Goal: Information Seeking & Learning: Learn about a topic

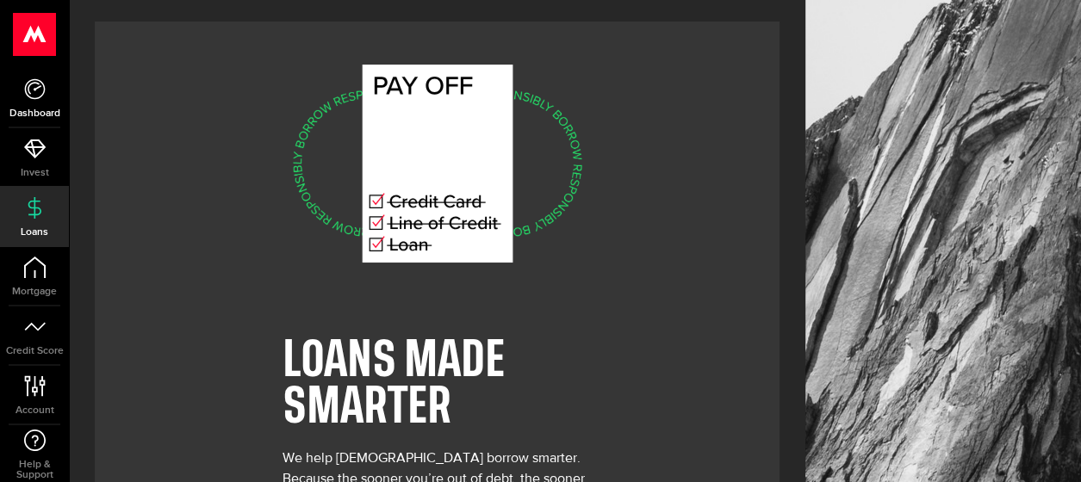
click at [31, 91] on icon at bounding box center [35, 89] width 22 height 22
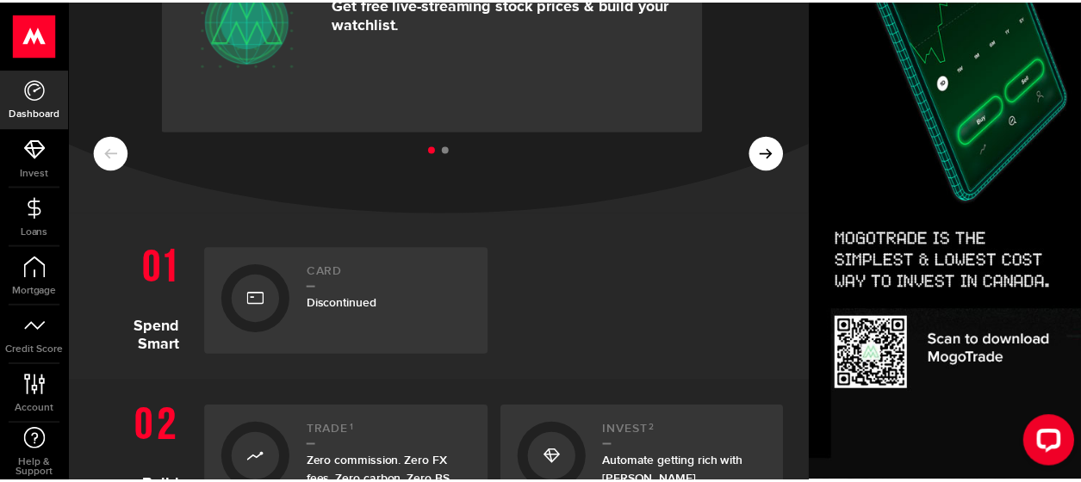
scroll to position [258, 0]
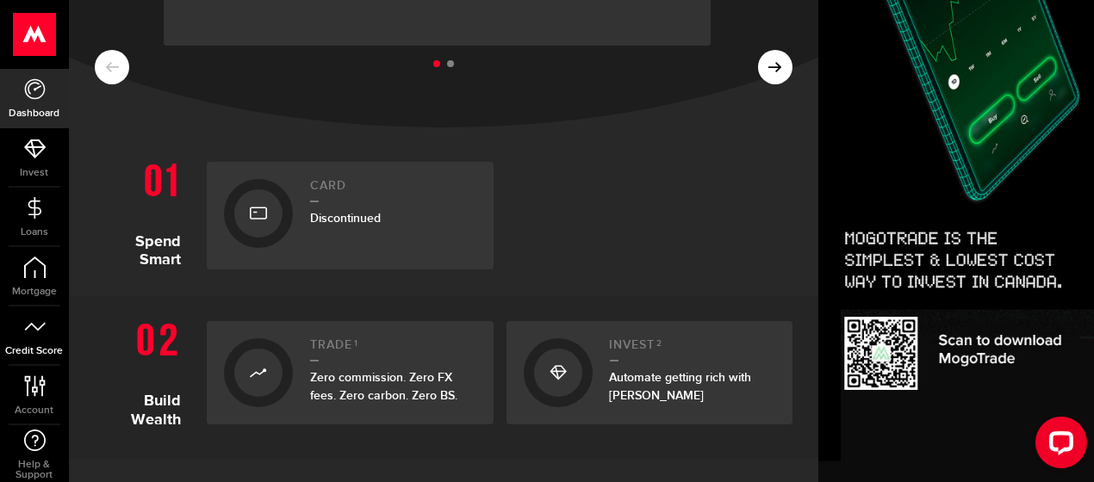
click at [34, 329] on icon at bounding box center [35, 327] width 22 height 22
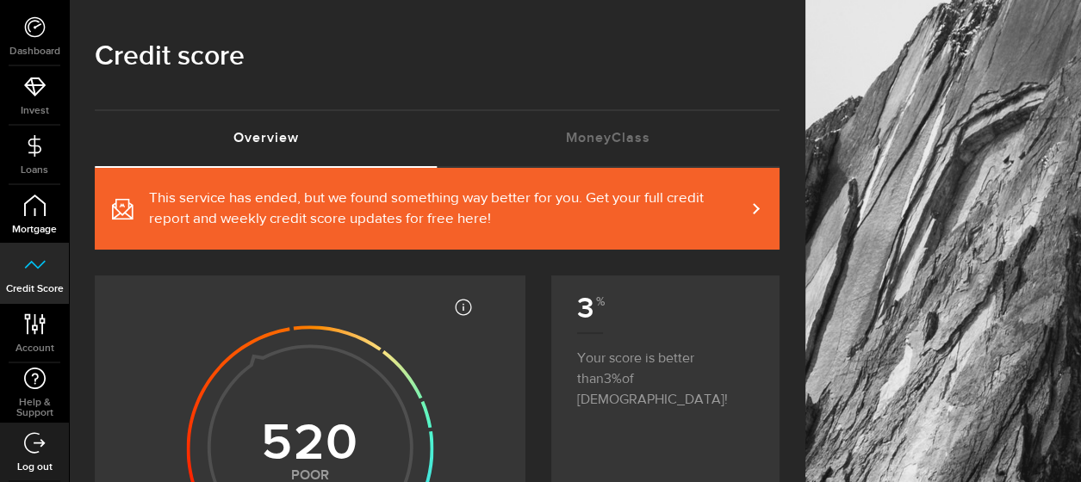
click at [55, 206] on link "Mortgage" at bounding box center [34, 214] width 69 height 59
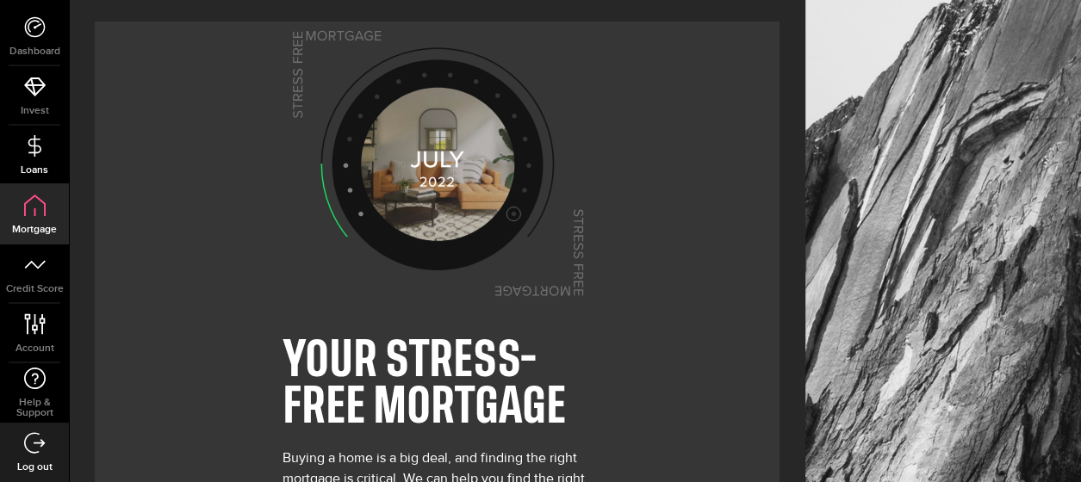
click at [36, 151] on use at bounding box center [34, 145] width 13 height 22
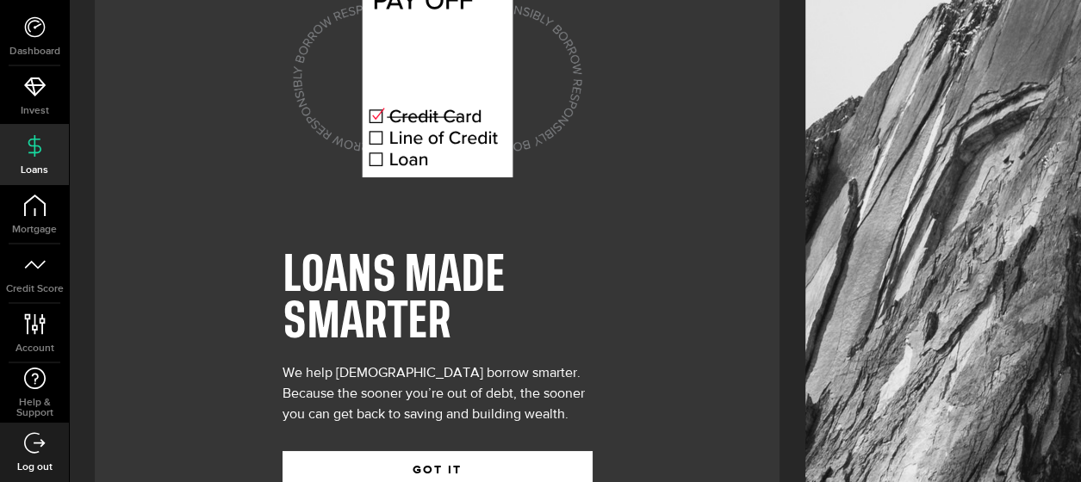
scroll to position [140, 0]
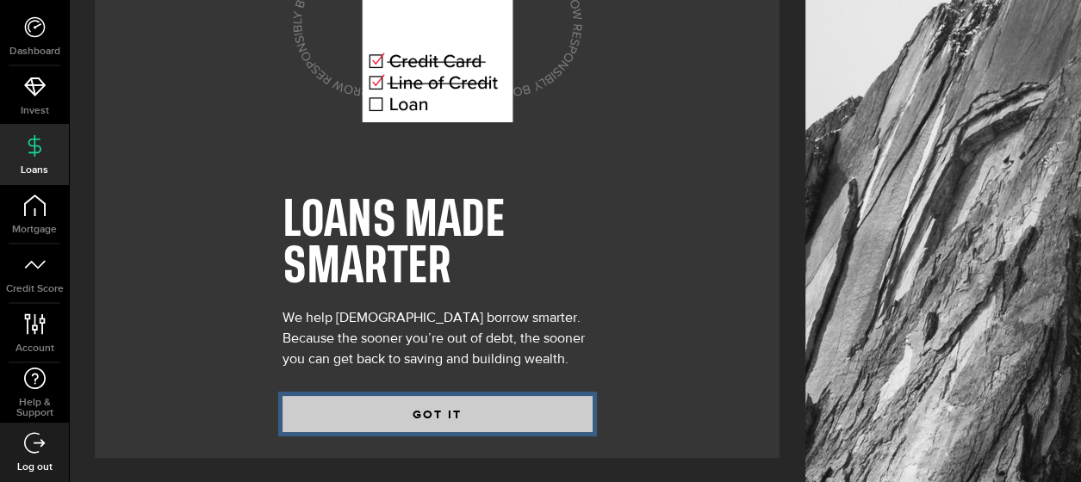
click at [445, 405] on button "GOT IT" at bounding box center [438, 414] width 310 height 36
